Goal: Check status

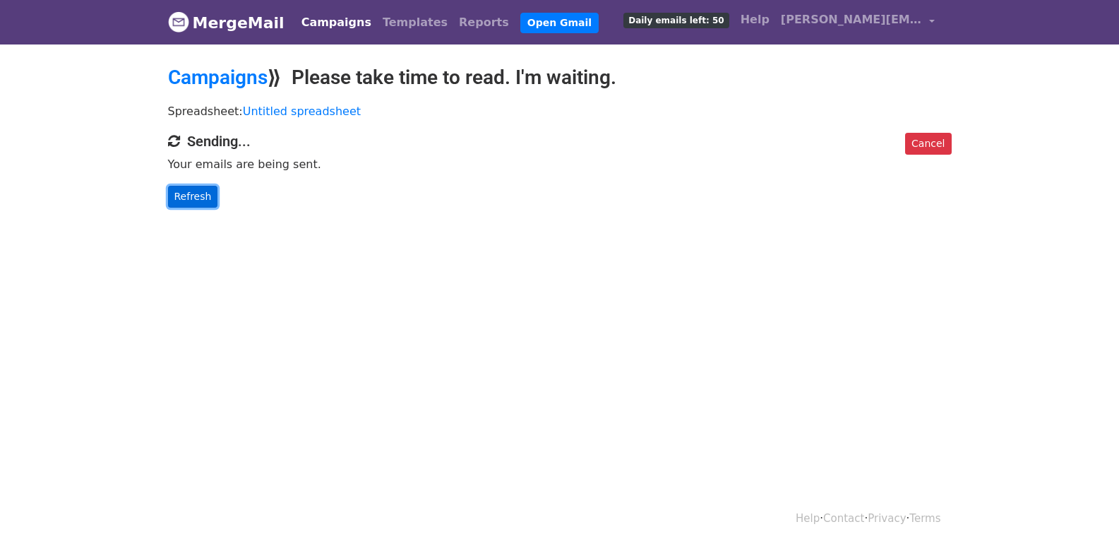
click at [186, 189] on link "Refresh" at bounding box center [193, 197] width 50 height 22
click at [183, 191] on link "Refresh" at bounding box center [193, 197] width 50 height 22
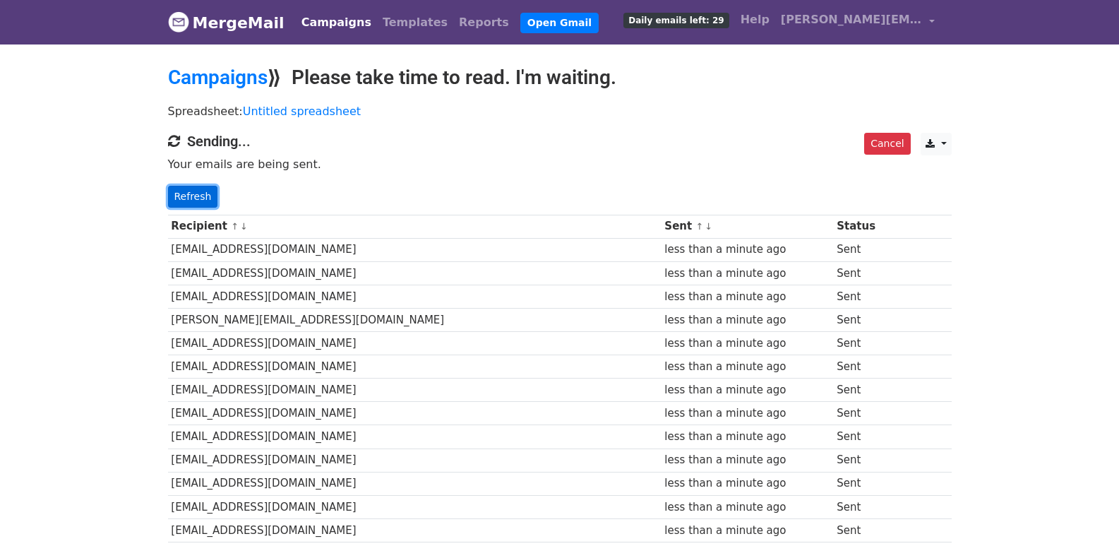
click at [179, 189] on link "Refresh" at bounding box center [193, 197] width 50 height 22
click at [182, 190] on link "Refresh" at bounding box center [193, 197] width 50 height 22
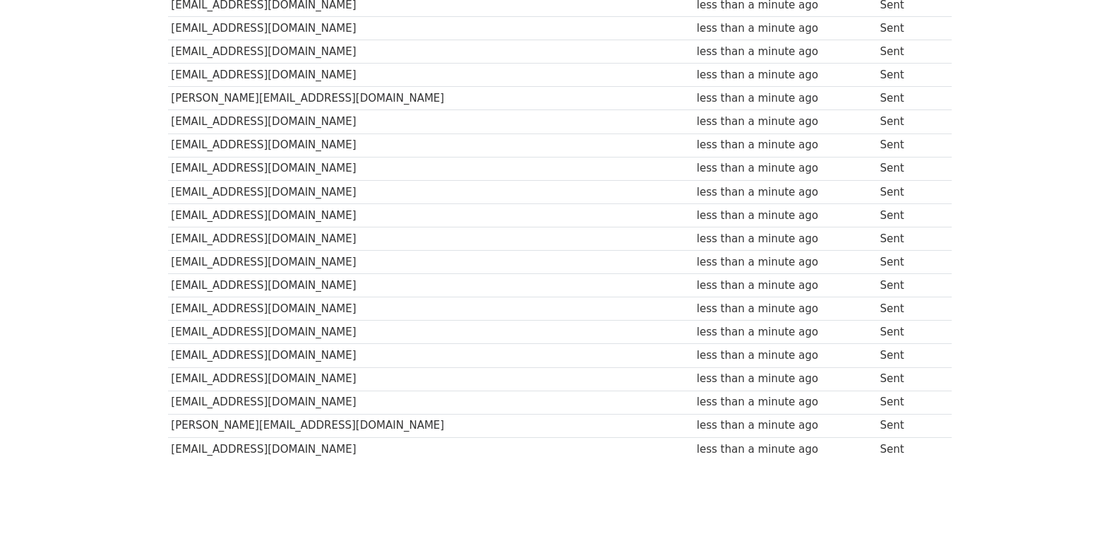
scroll to position [983, 0]
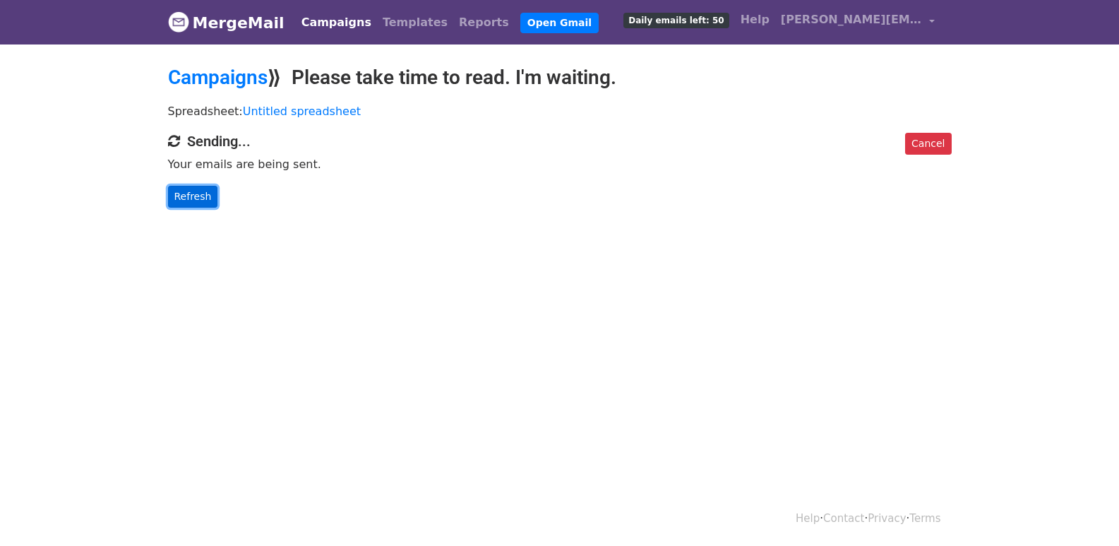
click at [198, 199] on link "Refresh" at bounding box center [193, 197] width 50 height 22
